Goal: Information Seeking & Learning: Learn about a topic

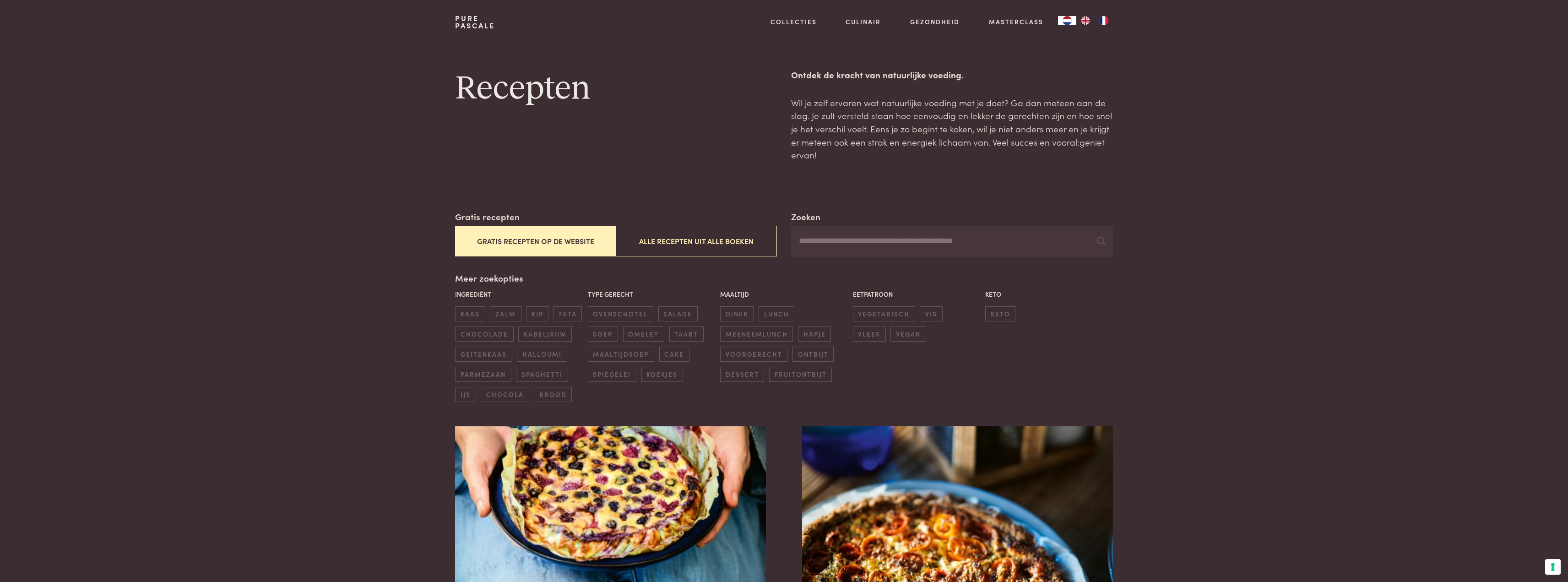
click at [545, 247] on button "Gratis recepten op de website" at bounding box center [536, 241] width 161 height 30
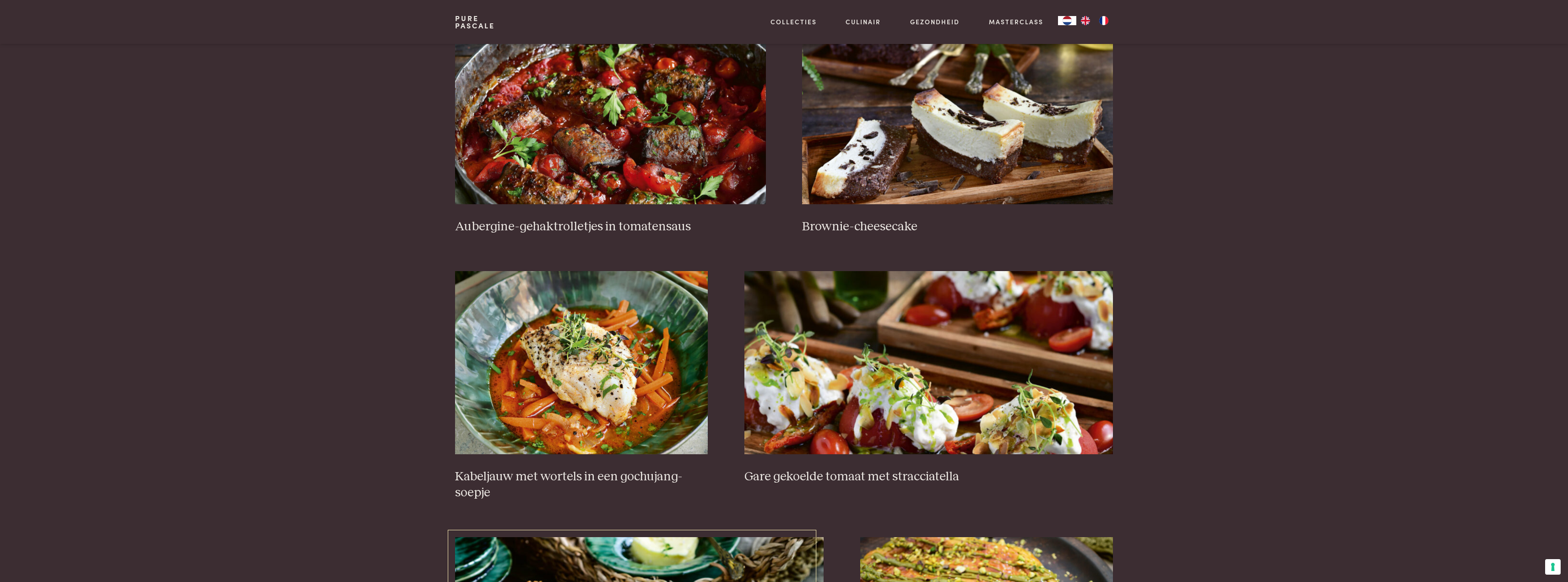
scroll to position [393, 0]
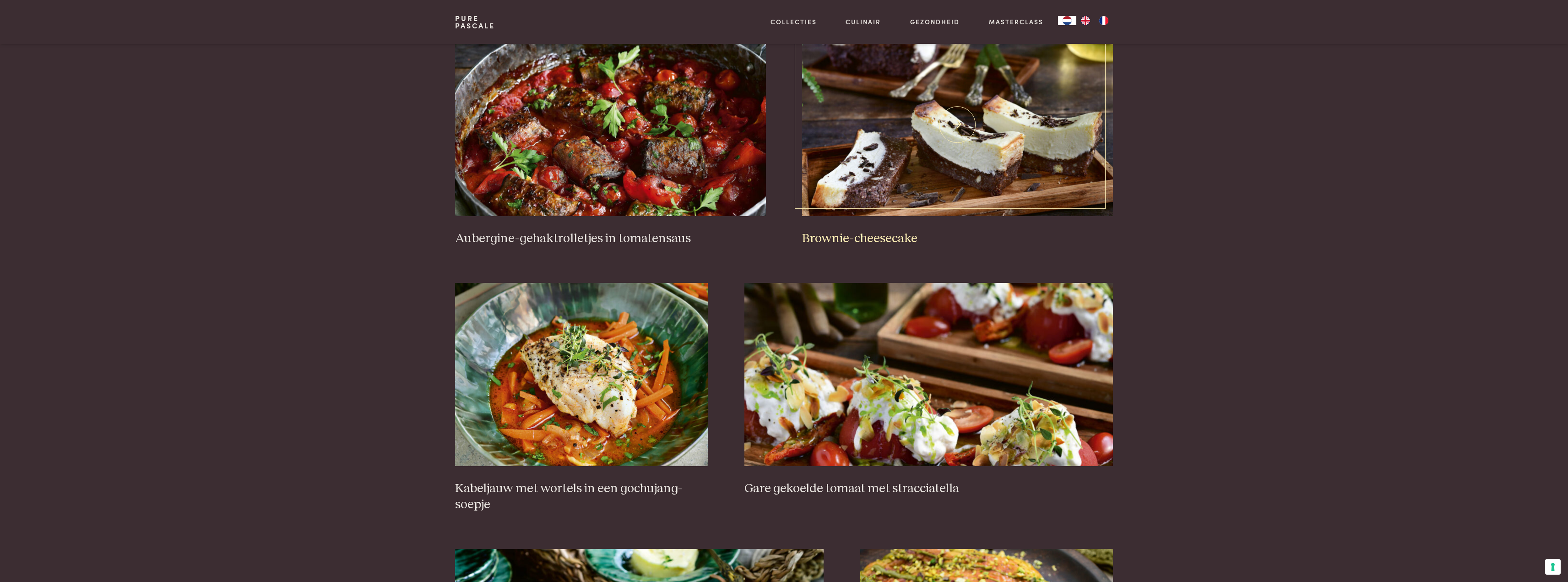
click at [884, 175] on img at bounding box center [957, 124] width 310 height 183
click at [629, 161] on img at bounding box center [611, 124] width 310 height 183
